Goal: Task Accomplishment & Management: Manage account settings

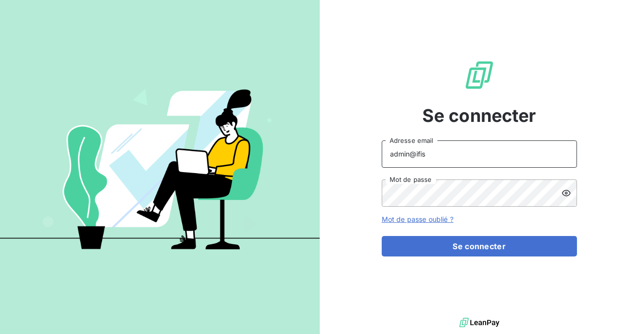
click at [430, 153] on input "admin@ifis" at bounding box center [479, 154] width 195 height 27
type input "admin@optima"
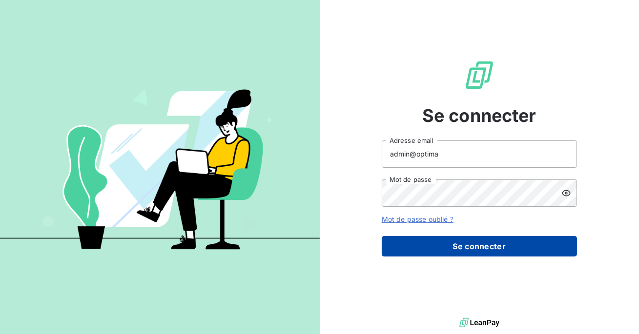
click at [438, 243] on button "Se connecter" at bounding box center [479, 246] width 195 height 21
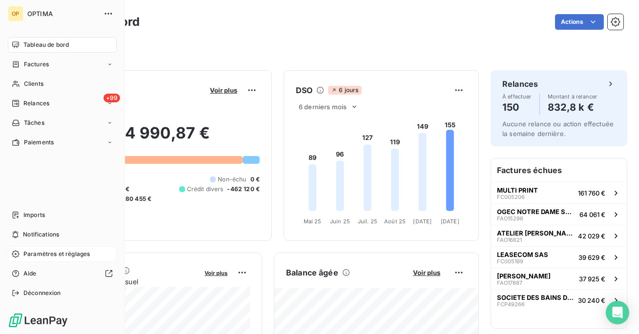
click at [51, 260] on div "Paramètres et réglages" at bounding box center [62, 255] width 109 height 16
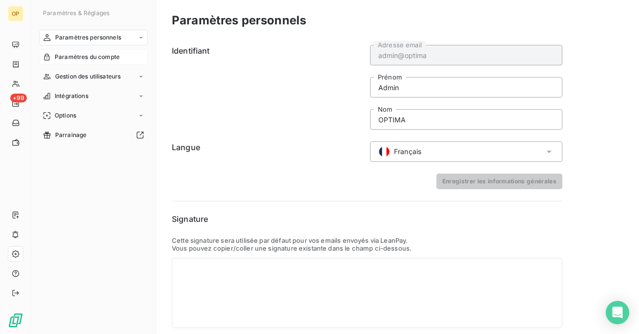
click at [83, 57] on span "Paramètres du compte" at bounding box center [87, 57] width 65 height 9
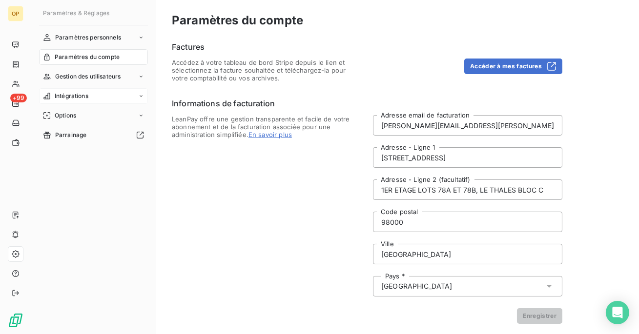
click at [72, 99] on span "Intégrations" at bounding box center [72, 96] width 34 height 9
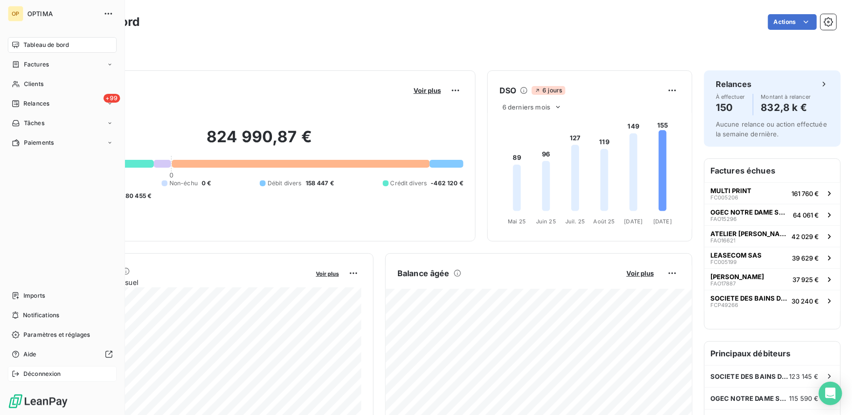
click at [38, 373] on span "Déconnexion" at bounding box center [42, 373] width 38 height 9
